Goal: Information Seeking & Learning: Learn about a topic

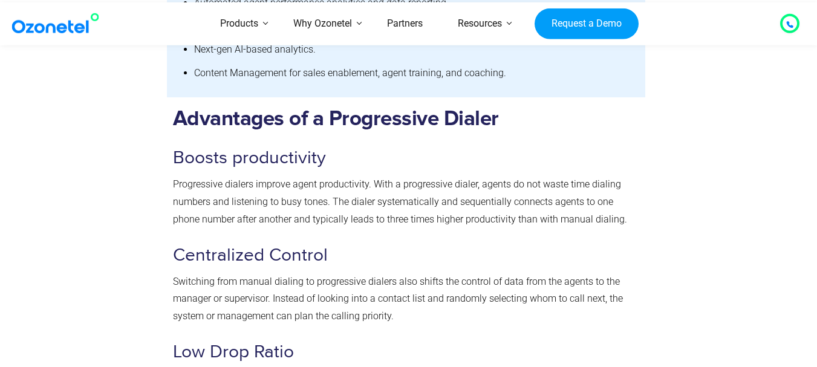
scroll to position [1944, 0]
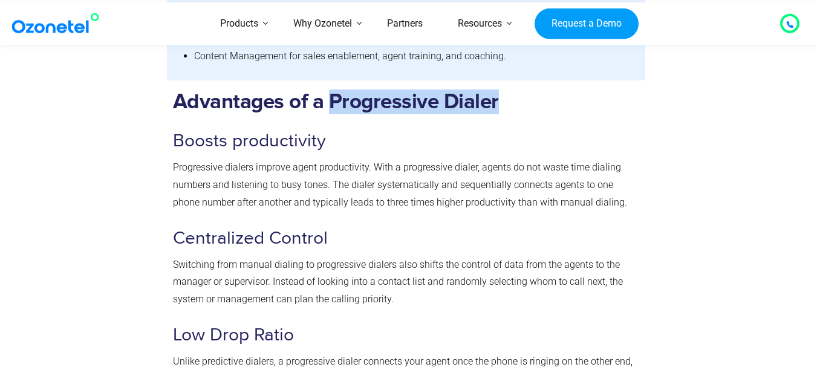
drag, startPoint x: 326, startPoint y: 103, endPoint x: 511, endPoint y: 95, distance: 185.1
click at [511, 95] on h2 "Advantages of a Progressive Dialer" at bounding box center [406, 101] width 467 height 25
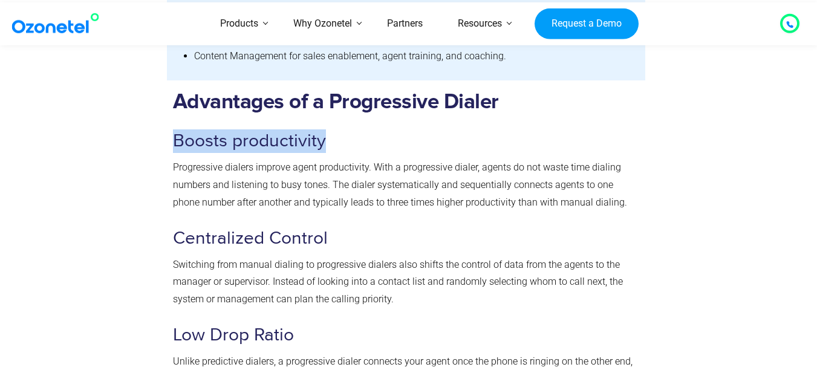
drag, startPoint x: 173, startPoint y: 143, endPoint x: 331, endPoint y: 135, distance: 158.5
click at [331, 135] on h3 "Boosts productivity" at bounding box center [406, 141] width 467 height 24
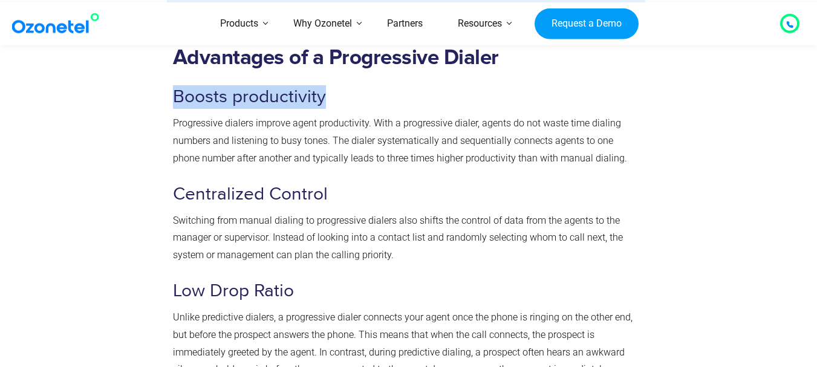
scroll to position [2004, 0]
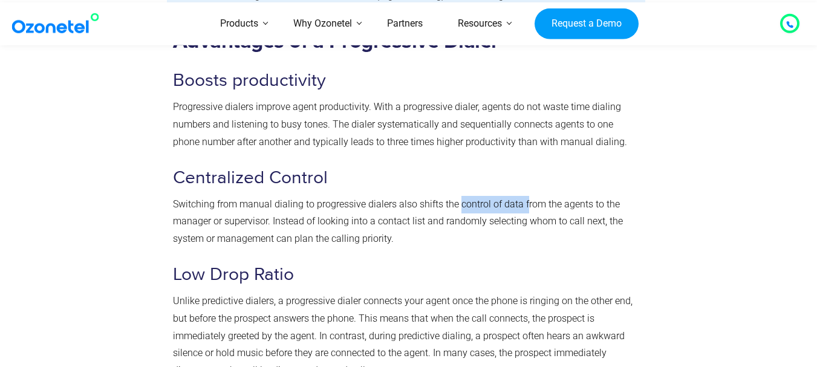
drag, startPoint x: 458, startPoint y: 202, endPoint x: 525, endPoint y: 206, distance: 67.2
click at [525, 206] on p "Switching from manual dialing to progressive dialers also shifts the control of…" at bounding box center [406, 222] width 467 height 52
drag, startPoint x: 560, startPoint y: 205, endPoint x: 587, endPoint y: 205, distance: 27.2
click at [587, 205] on p "Switching from manual dialing to progressive dialers also shifts the control of…" at bounding box center [406, 222] width 467 height 52
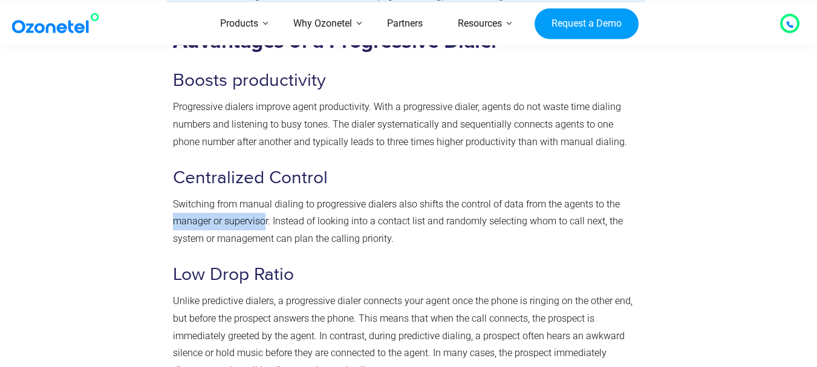
drag, startPoint x: 173, startPoint y: 221, endPoint x: 263, endPoint y: 221, distance: 89.4
click at [263, 221] on p "Switching from manual dialing to progressive dialers also shifts the control of…" at bounding box center [406, 222] width 467 height 52
drag, startPoint x: 376, startPoint y: 221, endPoint x: 429, endPoint y: 224, distance: 53.3
click at [429, 224] on p "Switching from manual dialing to progressive dialers also shifts the control of…" at bounding box center [406, 222] width 467 height 52
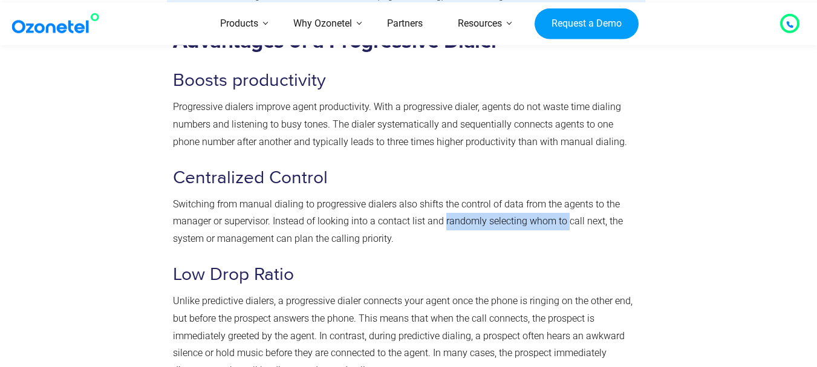
drag, startPoint x: 444, startPoint y: 221, endPoint x: 565, endPoint y: 221, distance: 121.5
click at [565, 221] on p "Switching from manual dialing to progressive dialers also shifts the control of…" at bounding box center [406, 222] width 467 height 52
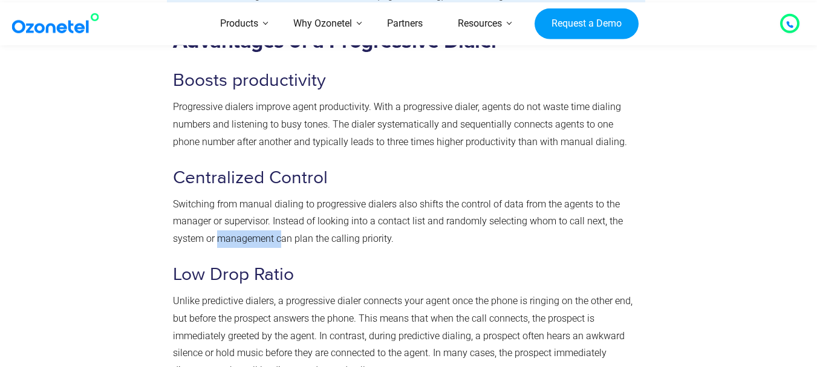
drag, startPoint x: 222, startPoint y: 238, endPoint x: 282, endPoint y: 240, distance: 59.9
click at [282, 240] on p "Switching from manual dialing to progressive dialers also shifts the control of…" at bounding box center [406, 222] width 467 height 52
drag, startPoint x: 327, startPoint y: 238, endPoint x: 388, endPoint y: 239, distance: 61.1
click at [388, 239] on p "Switching from manual dialing to progressive dialers also shifts the control of…" at bounding box center [406, 222] width 467 height 52
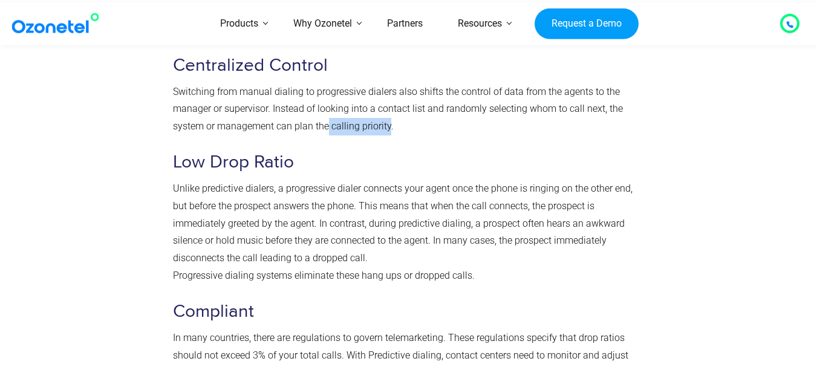
scroll to position [2125, 0]
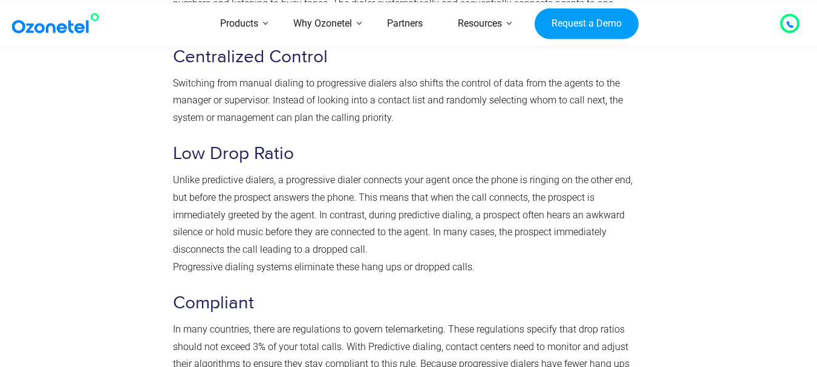
click at [251, 177] on p "Unlike predictive dialers, a progressive dialer connects your agent once the ph…" at bounding box center [406, 224] width 467 height 105
drag, startPoint x: 489, startPoint y: 180, endPoint x: 550, endPoint y: 179, distance: 61.1
click at [550, 179] on p "Unlike predictive dialers, a progressive dialer connects your agent once the ph…" at bounding box center [406, 224] width 467 height 105
drag, startPoint x: 233, startPoint y: 195, endPoint x: 346, endPoint y: 197, distance: 113.0
click at [346, 197] on p "Unlike predictive dialers, a progressive dialer connects your agent once the ph…" at bounding box center [406, 224] width 467 height 105
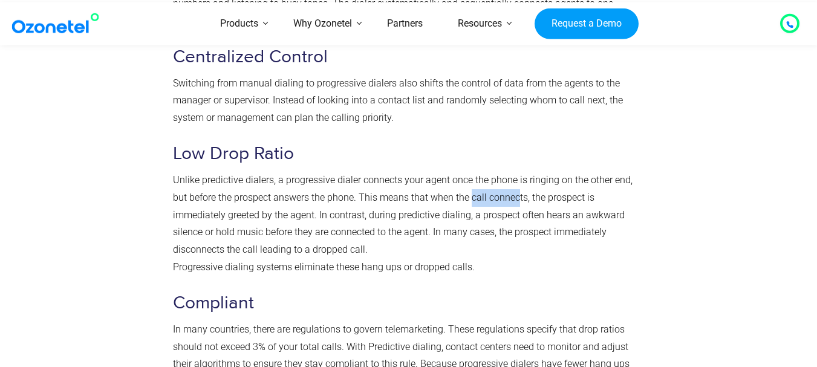
drag, startPoint x: 470, startPoint y: 196, endPoint x: 516, endPoint y: 201, distance: 46.7
click at [516, 201] on p "Unlike predictive dialers, a progressive dialer connects your agent once the ph…" at bounding box center [406, 224] width 467 height 105
drag, startPoint x: 297, startPoint y: 214, endPoint x: 315, endPoint y: 214, distance: 17.5
click at [315, 214] on p "Unlike predictive dialers, a progressive dialer connects your agent once the ph…" at bounding box center [406, 224] width 467 height 105
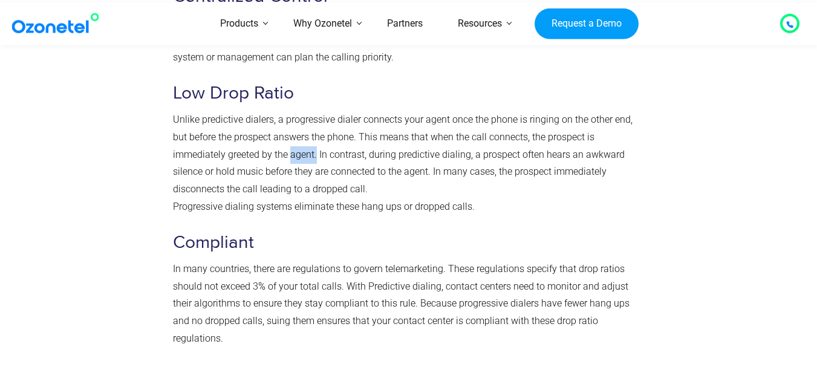
scroll to position [2246, 0]
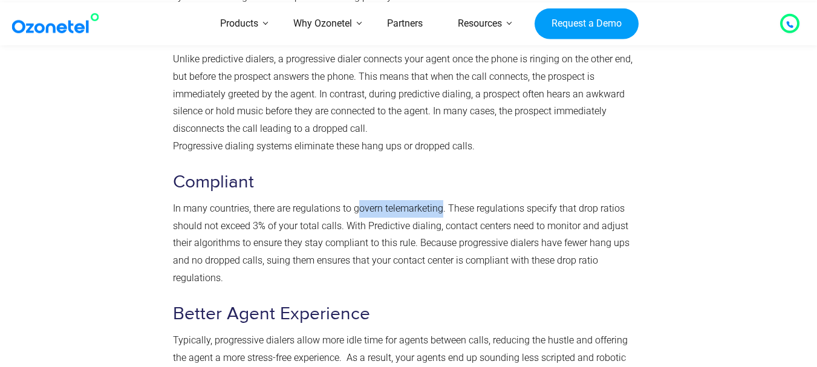
drag, startPoint x: 356, startPoint y: 208, endPoint x: 440, endPoint y: 207, distance: 84.0
click at [440, 207] on p "In many countries, there are regulations to govern telemarketing. These regulat…" at bounding box center [406, 243] width 467 height 87
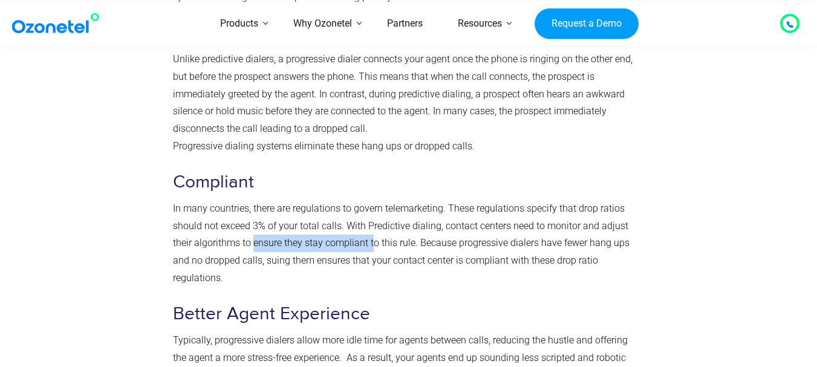
drag, startPoint x: 253, startPoint y: 242, endPoint x: 372, endPoint y: 243, distance: 119.1
click at [372, 243] on p "In many countries, there are regulations to govern telemarketing. These regulat…" at bounding box center [406, 243] width 467 height 87
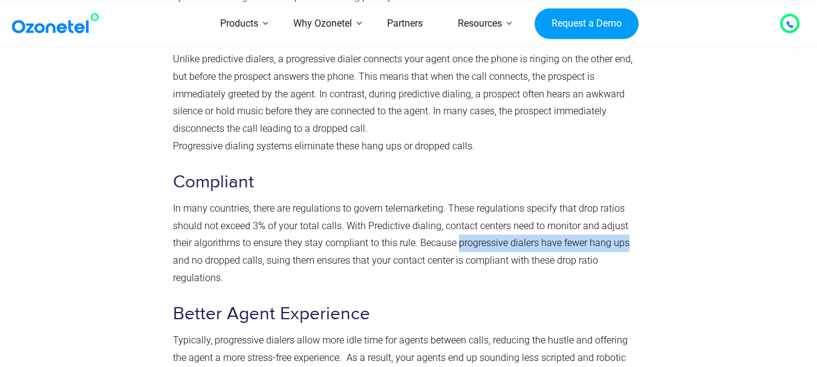
drag, startPoint x: 457, startPoint y: 246, endPoint x: 626, endPoint y: 247, distance: 168.6
click at [626, 247] on p "In many countries, there are regulations to govern telemarketing. These regulat…" at bounding box center [406, 243] width 467 height 87
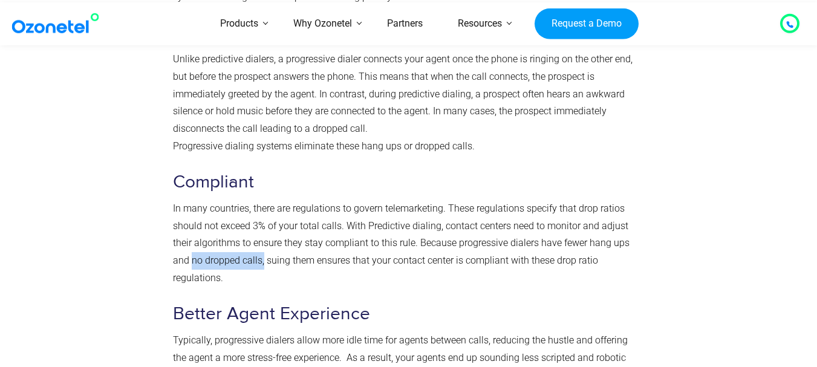
drag, startPoint x: 193, startPoint y: 263, endPoint x: 264, endPoint y: 257, distance: 70.9
click at [264, 257] on p "In many countries, there are regulations to govern telemarketing. These regulat…" at bounding box center [406, 243] width 467 height 87
drag, startPoint x: 315, startPoint y: 261, endPoint x: 386, endPoint y: 260, distance: 71.3
click at [386, 260] on p "In many countries, there are regulations to govern telemarketing. These regulat…" at bounding box center [406, 243] width 467 height 87
drag, startPoint x: 397, startPoint y: 262, endPoint x: 451, endPoint y: 259, distance: 54.5
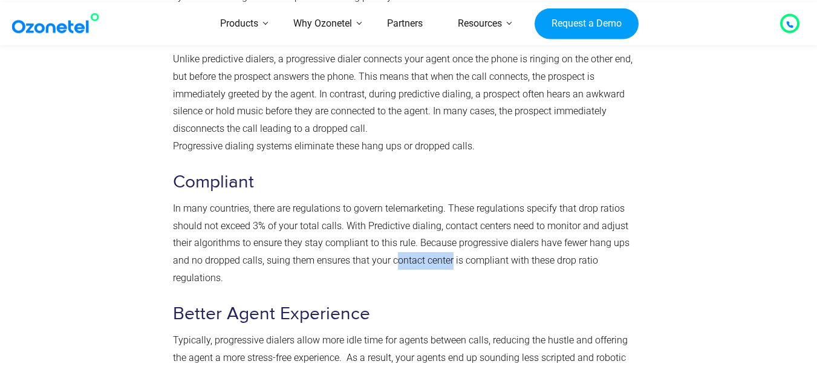
click at [451, 259] on p "In many countries, there are regulations to govern telemarketing. These regulat…" at bounding box center [406, 243] width 467 height 87
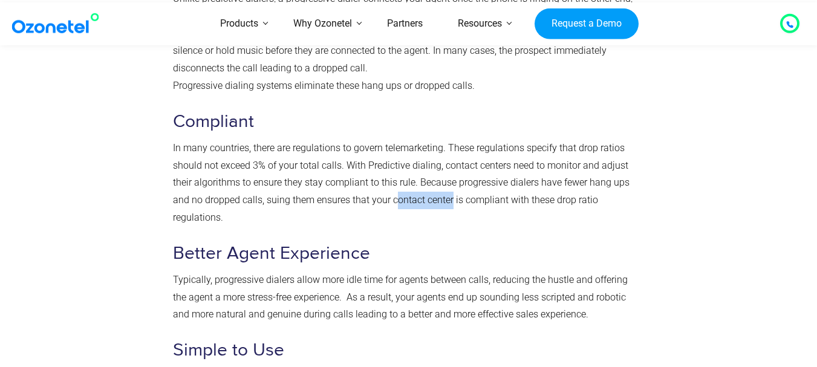
scroll to position [2367, 0]
